Goal: Find specific page/section: Find specific page/section

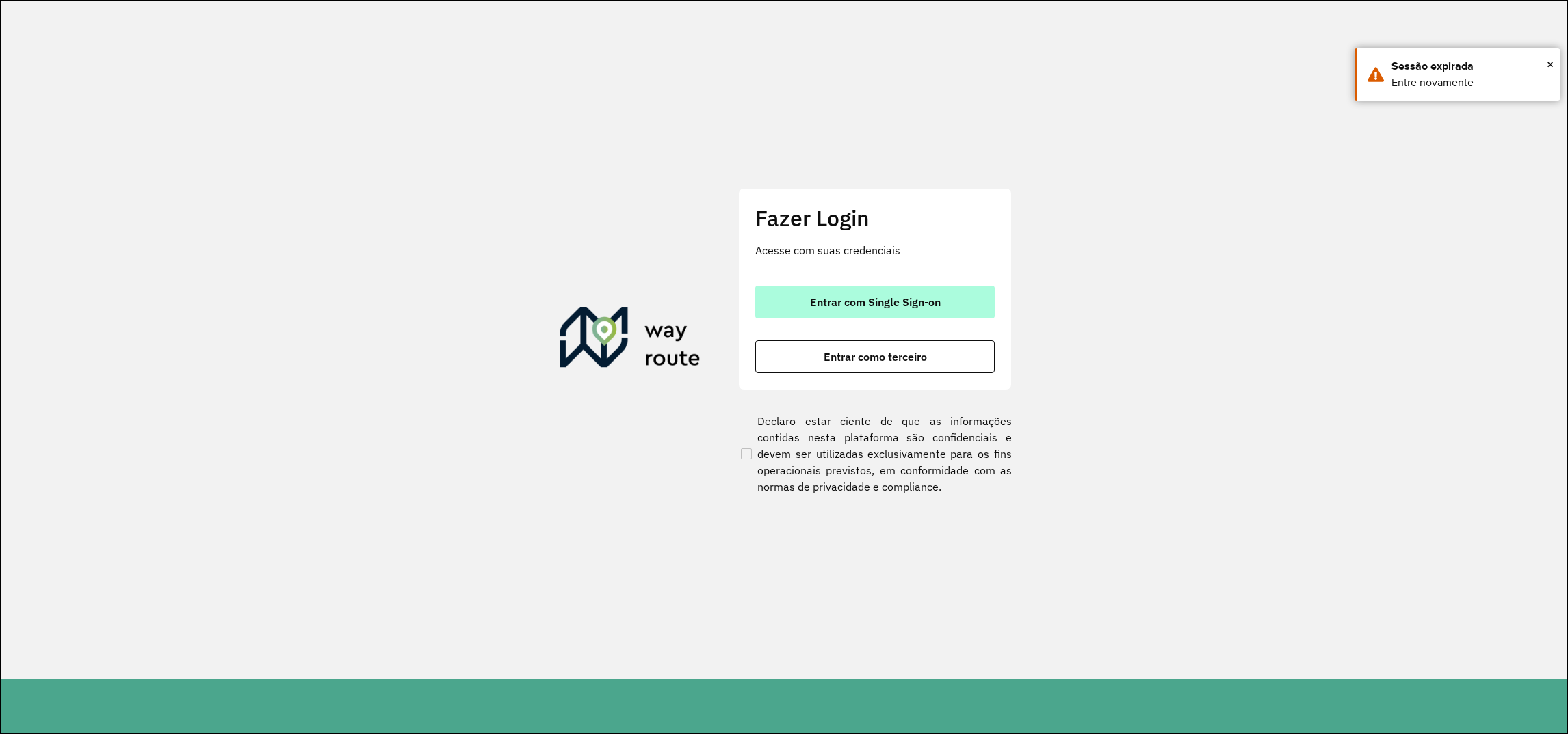
click at [901, 304] on span "Entrar com Single Sign-on" at bounding box center [876, 302] width 131 height 11
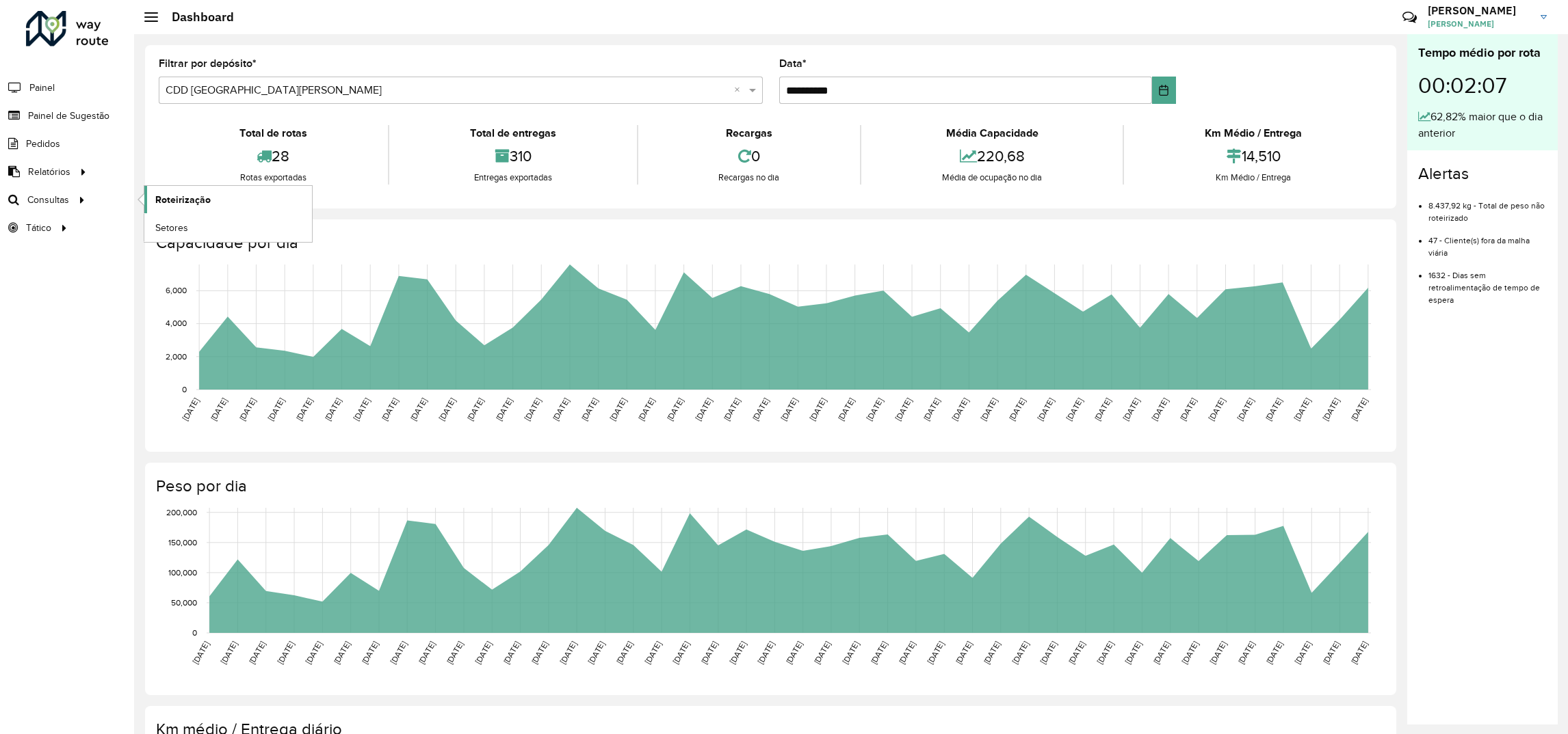
click at [182, 198] on span "Roteirização" at bounding box center [183, 200] width 55 height 14
